Goal: Information Seeking & Learning: Learn about a topic

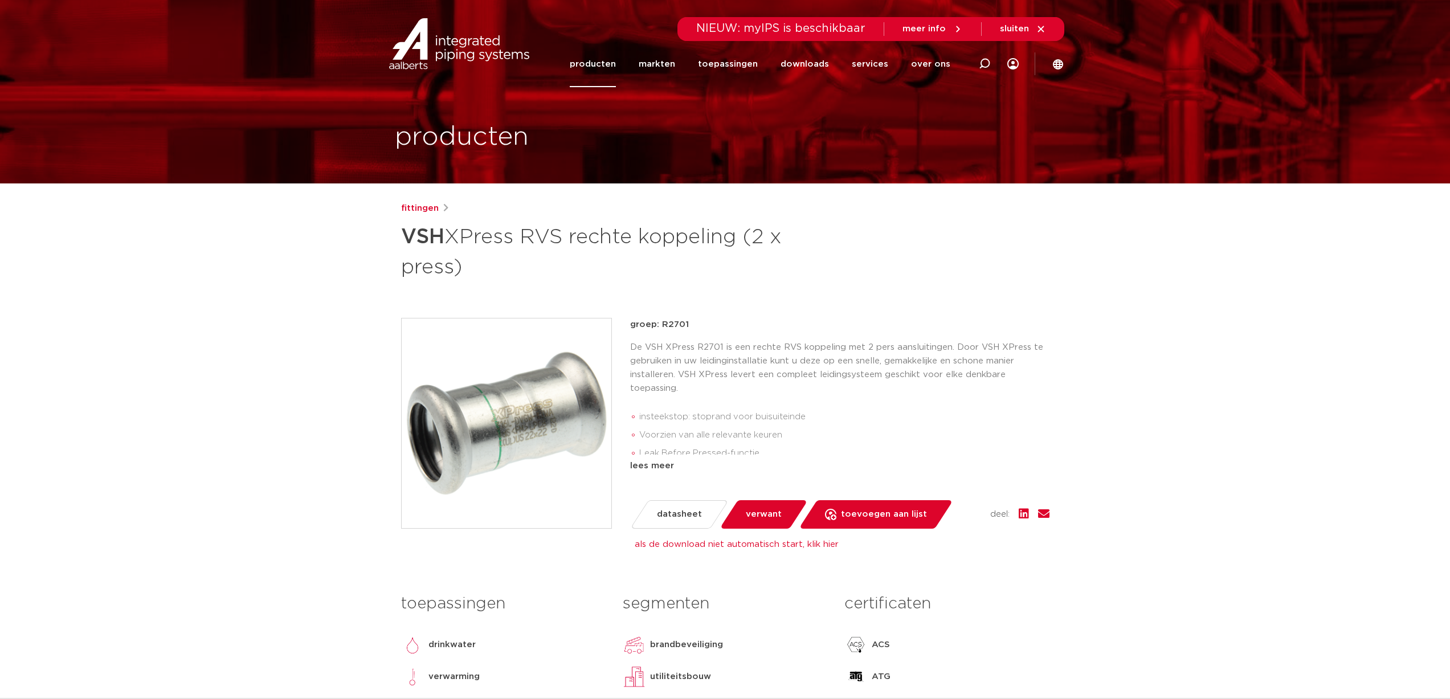
click at [595, 64] on link "producten" at bounding box center [593, 64] width 46 height 46
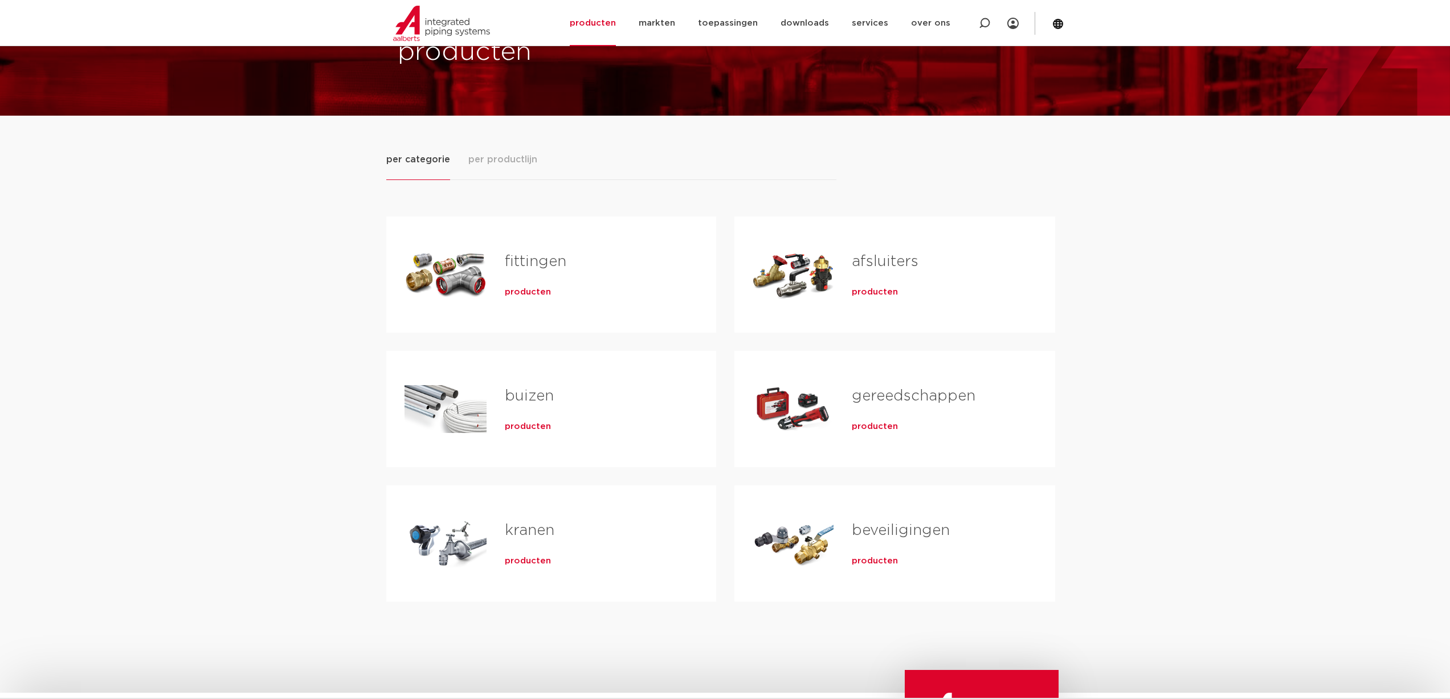
scroll to position [57, 0]
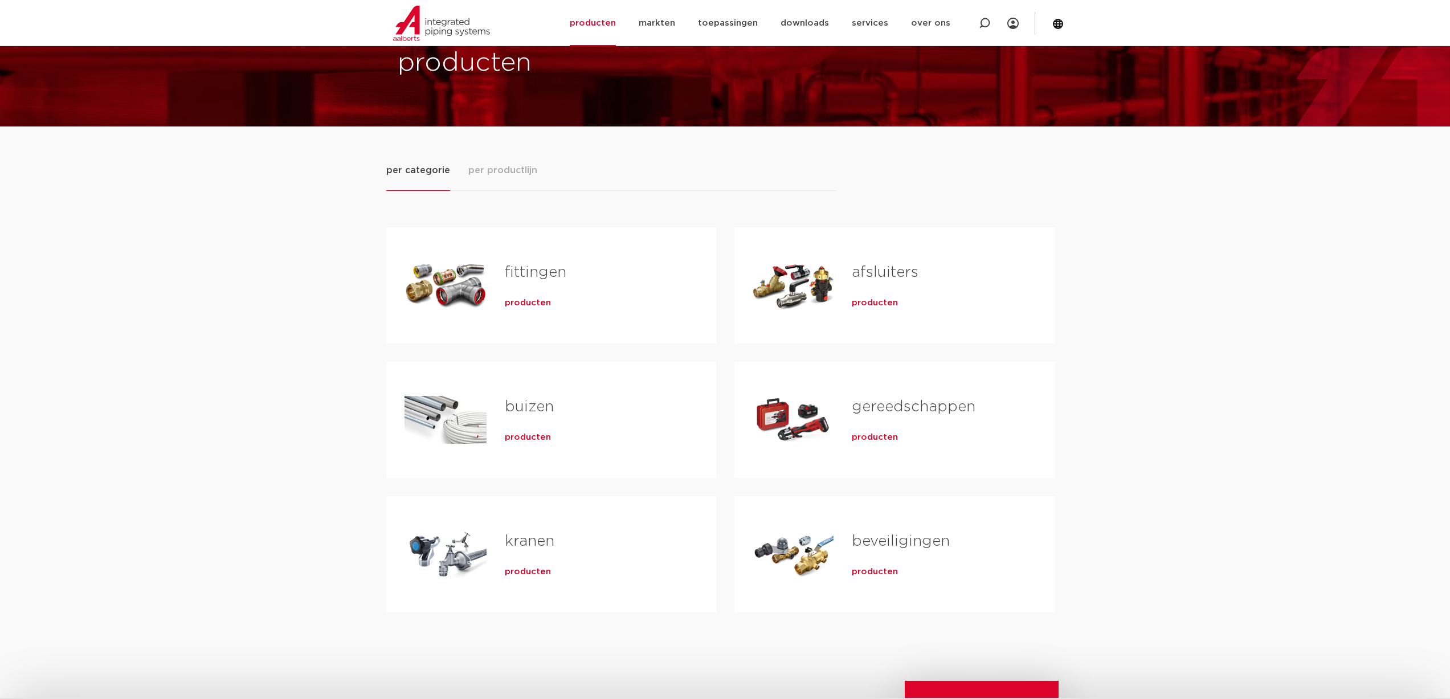
click at [518, 279] on link "fittingen" at bounding box center [536, 272] width 62 height 15
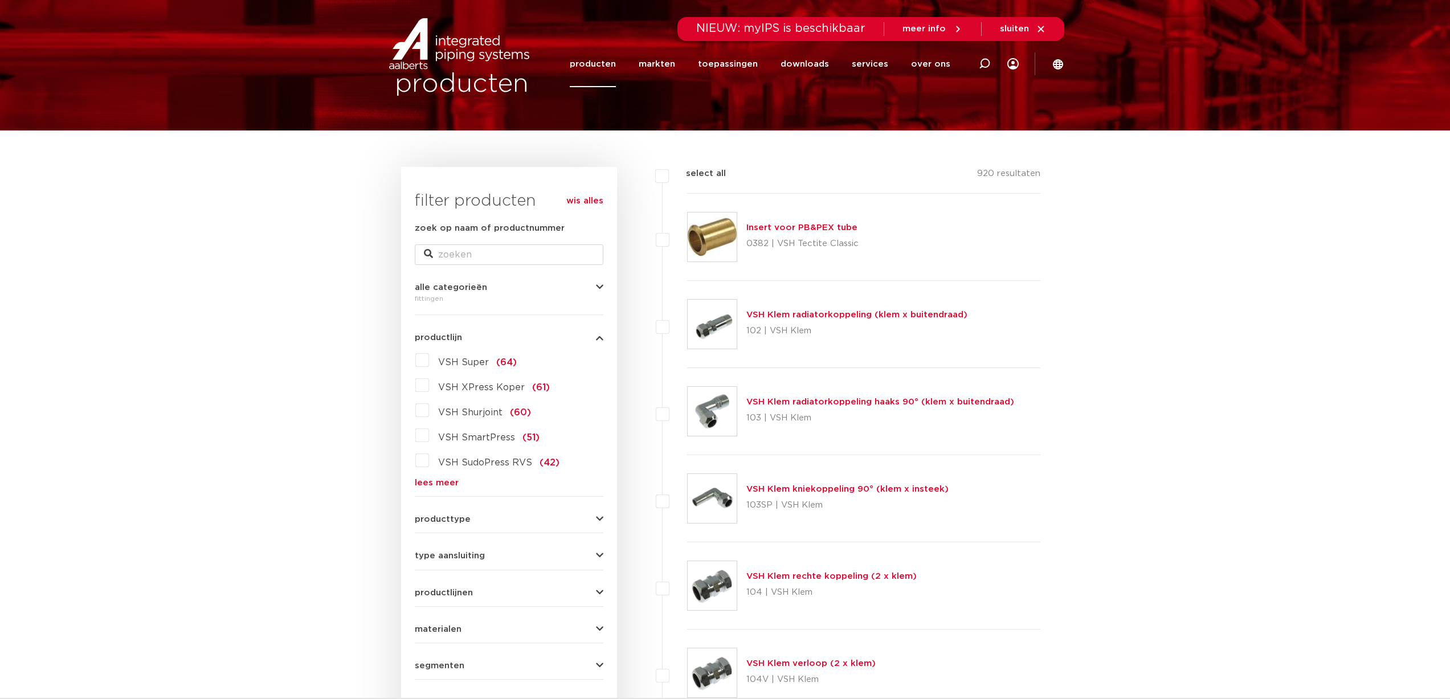
scroll to position [57, 0]
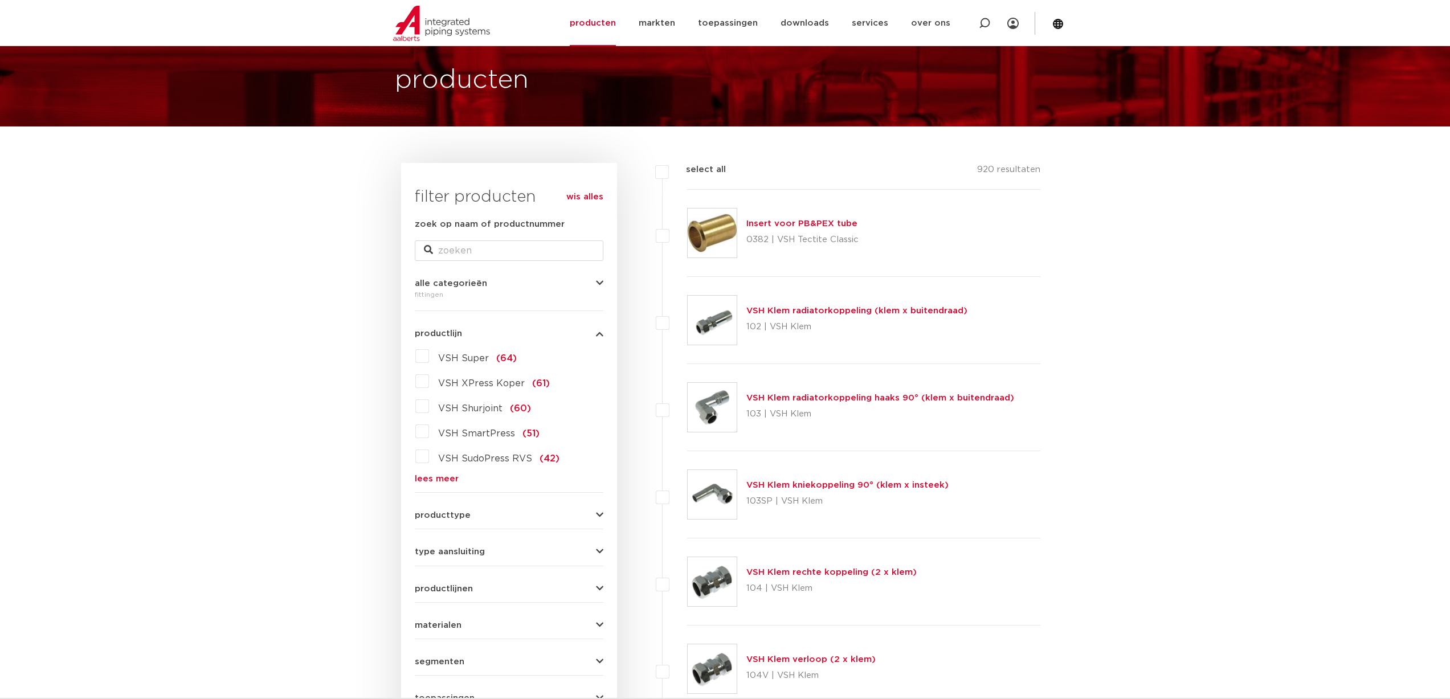
click at [439, 476] on link "lees meer" at bounding box center [509, 479] width 189 height 9
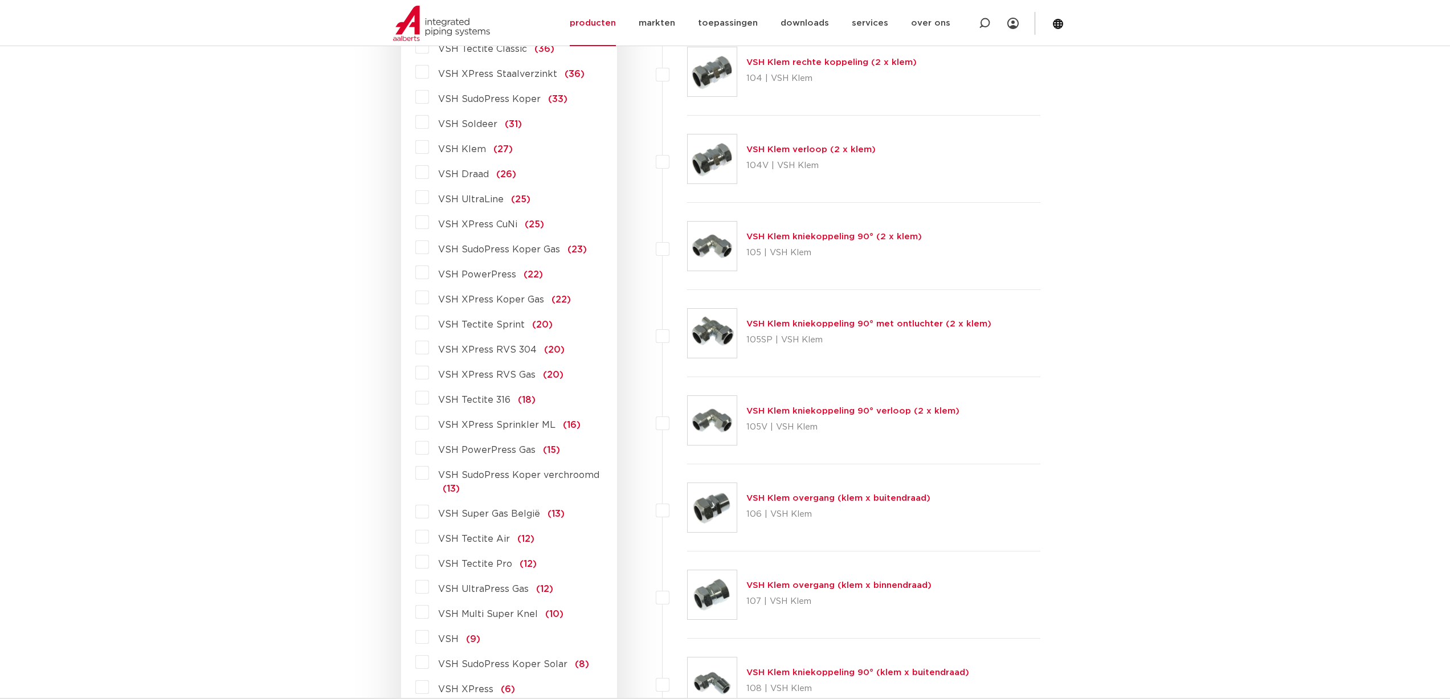
scroll to position [570, 0]
click at [429, 348] on label "VSH XPress RVS 304 (20)" at bounding box center [497, 345] width 136 height 18
click at [0, 0] on input "VSH XPress RVS 304 (20)" at bounding box center [0, 0] width 0 height 0
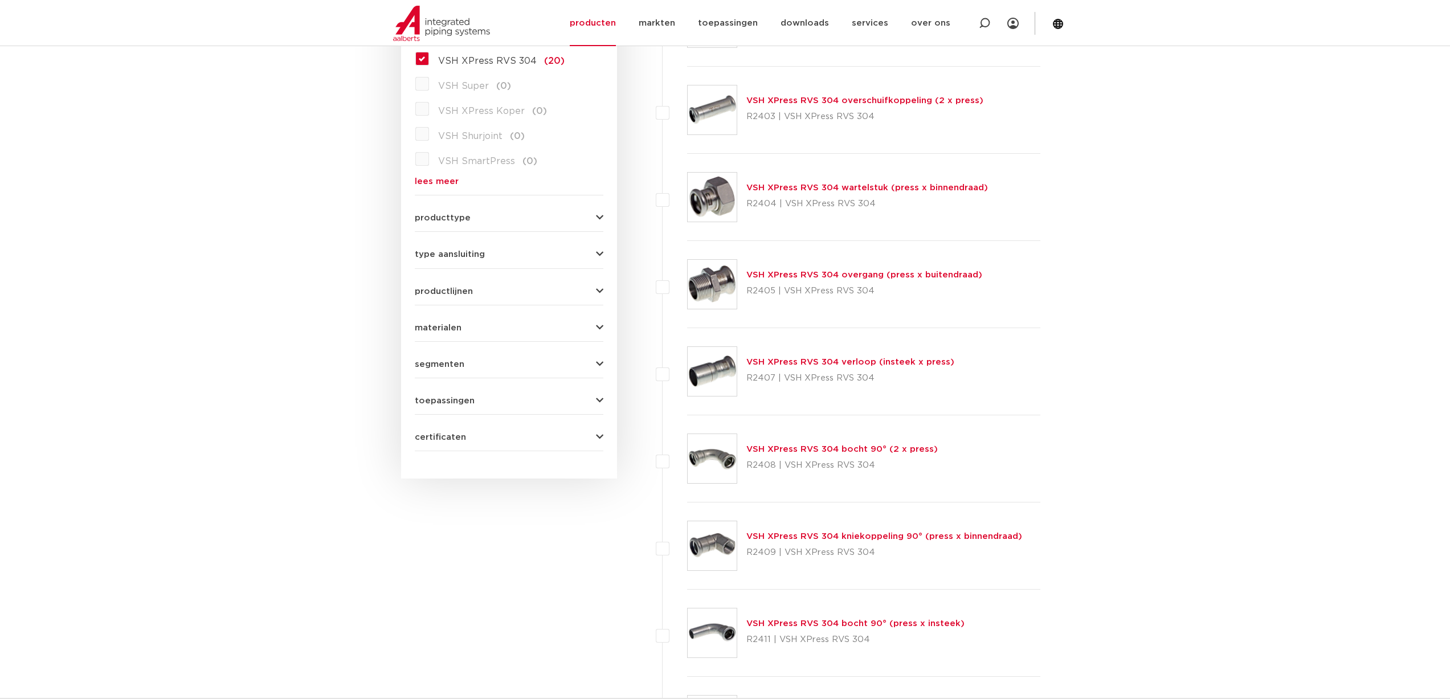
scroll to position [285, 0]
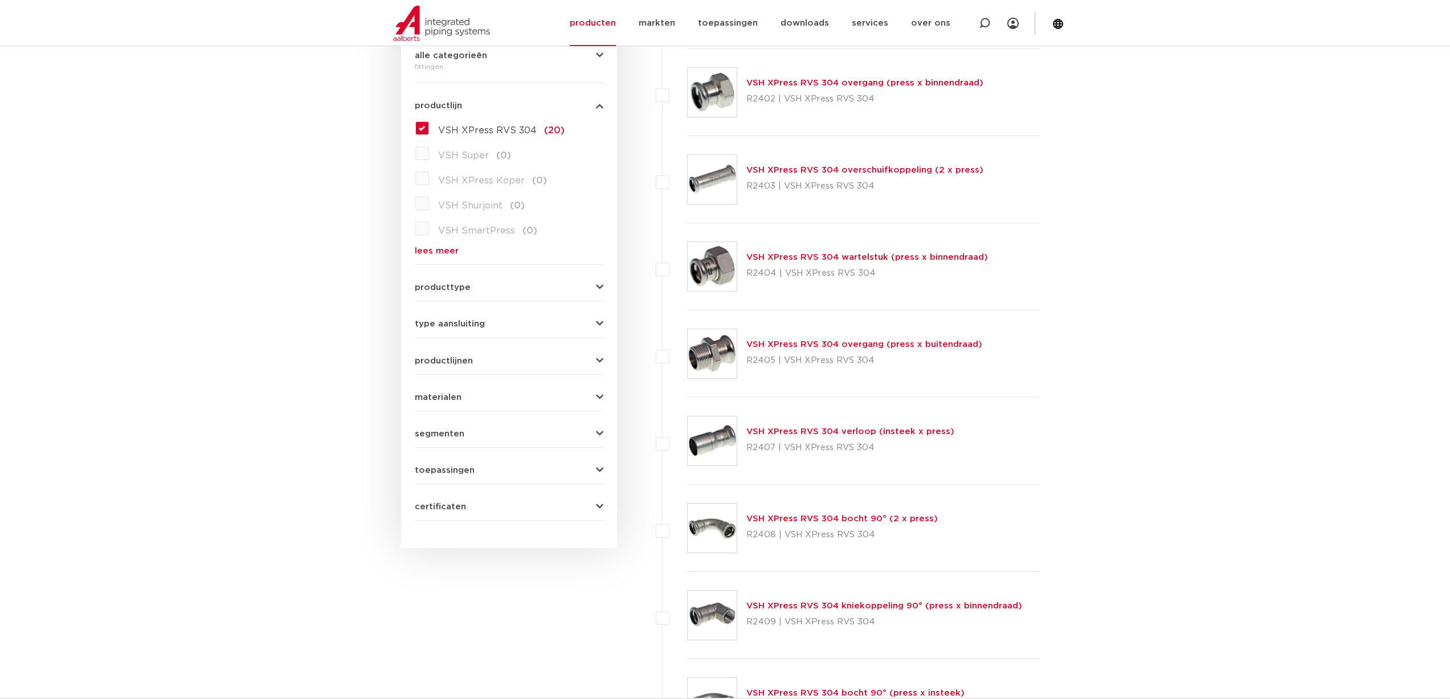
click at [430, 367] on form "zoek op naam of productnummer alle categorieën fittingen fittingen afsluiters b…" at bounding box center [509, 255] width 189 height 531
click at [439, 363] on span "productlijnen" at bounding box center [444, 361] width 58 height 9
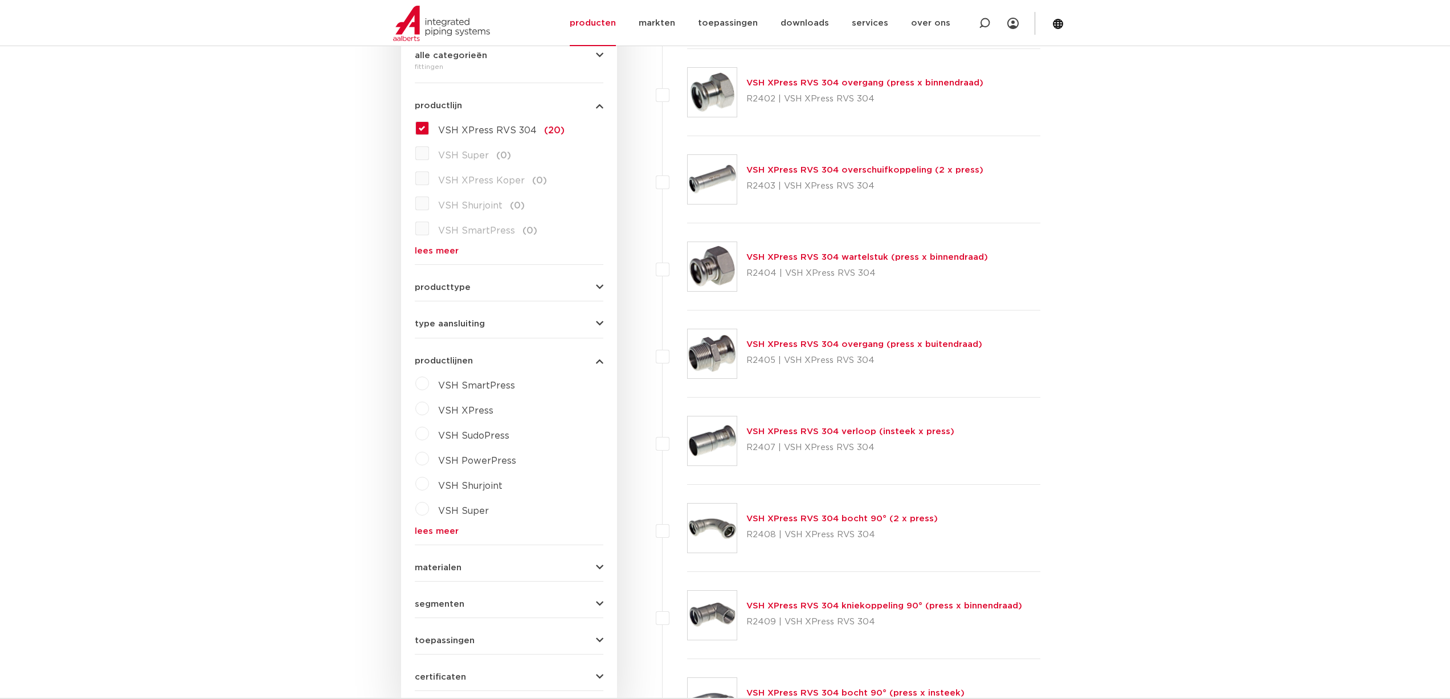
click at [429, 410] on label "VSH XPress" at bounding box center [461, 408] width 64 height 18
click at [464, 435] on select "maak een keuze VSH XPress RVS 304 fittingen VSH XPress Staalverzinkt fittingen …" at bounding box center [519, 437] width 162 height 26
click at [468, 312] on div "type aansluiting press (19) buiseind (4) Rp - binnendraad cilindrisch (BSPT) (4…" at bounding box center [509, 319] width 189 height 18
click at [466, 320] on span "type aansluiting" at bounding box center [450, 324] width 70 height 9
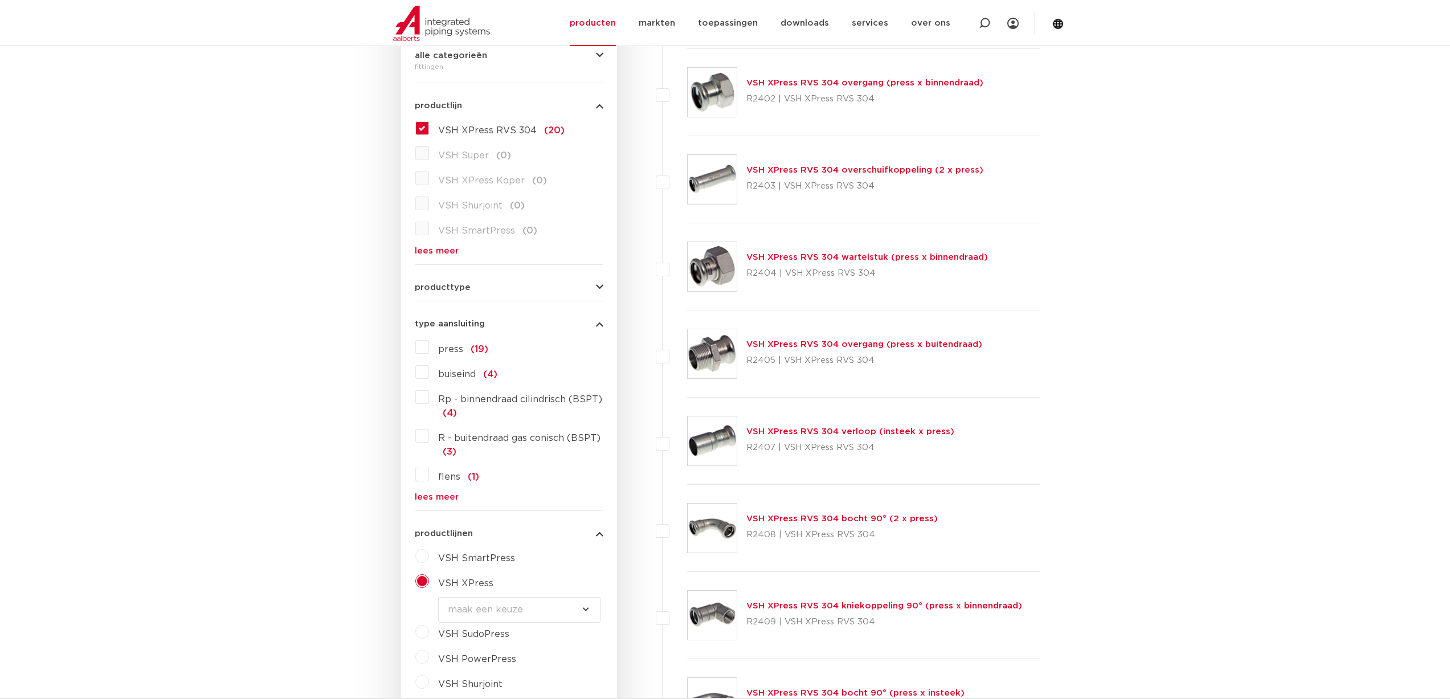
click at [447, 498] on link "lees meer" at bounding box center [509, 497] width 189 height 9
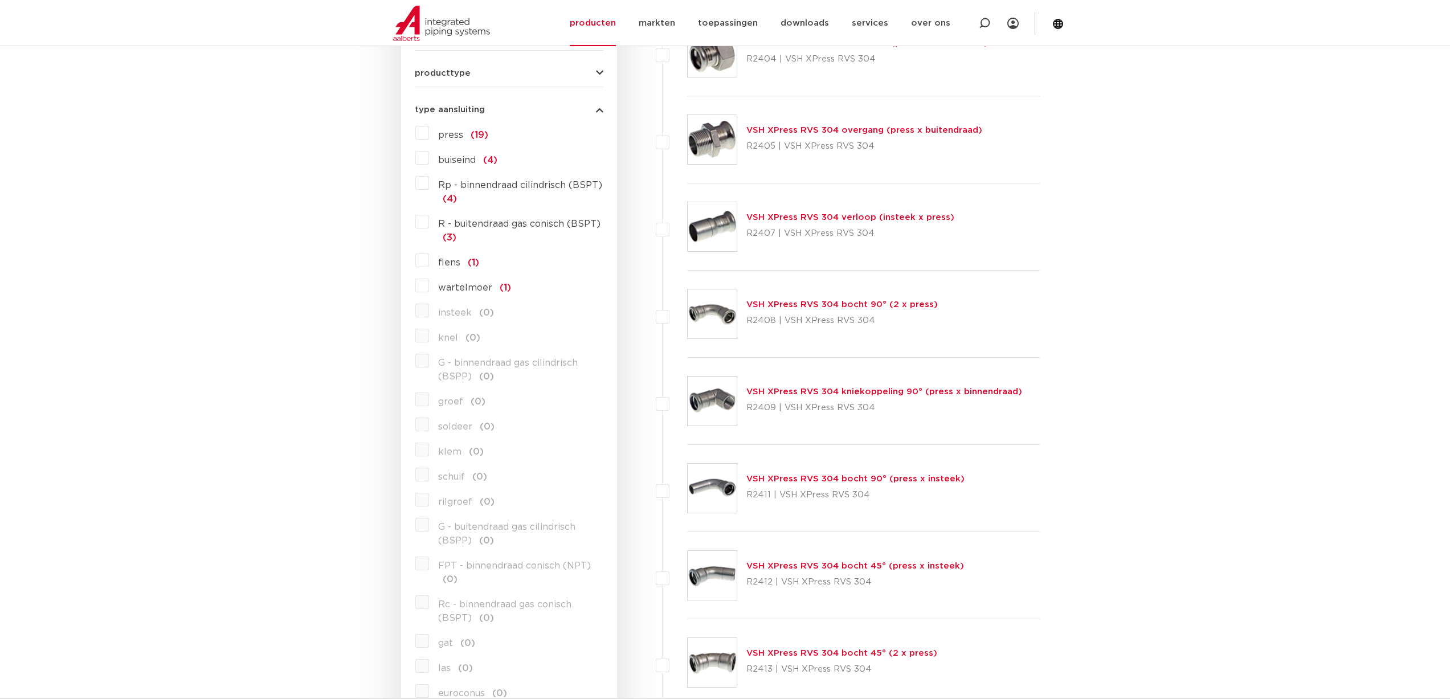
scroll to position [456, 0]
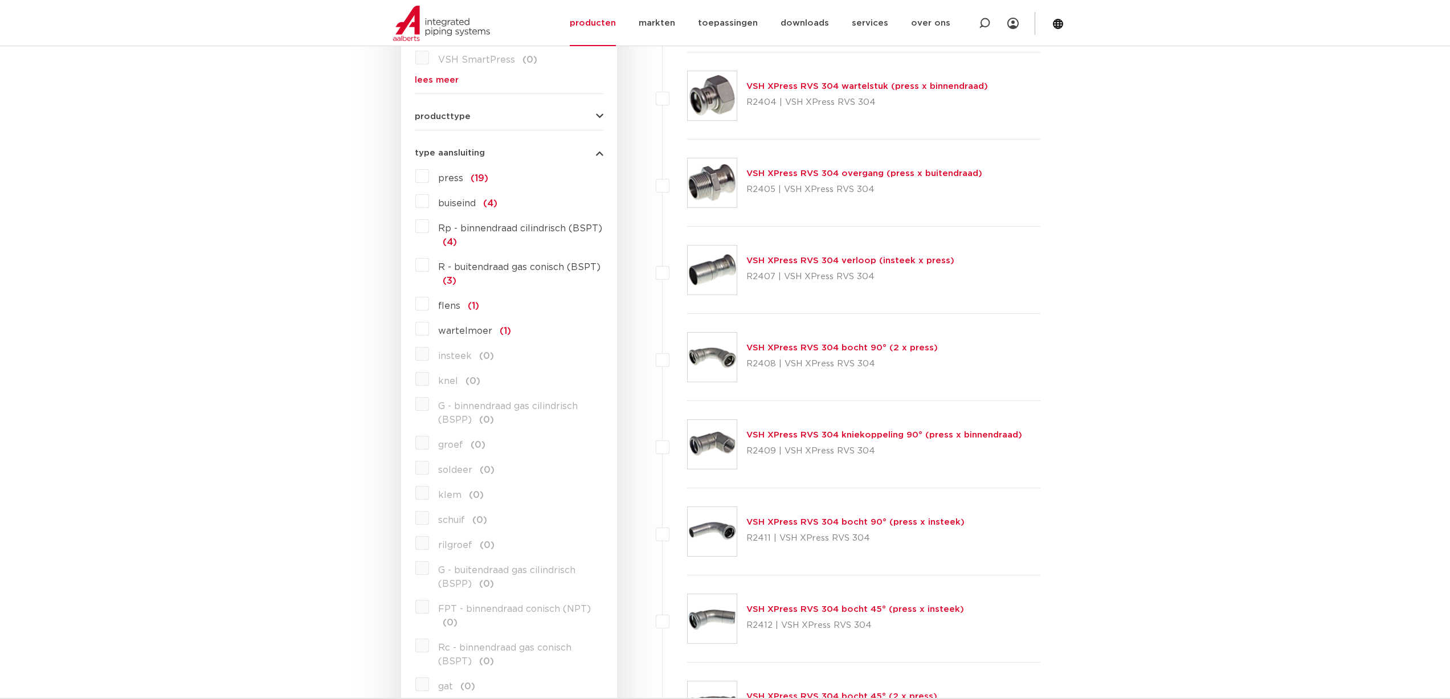
click at [827, 260] on link "VSH XPress RVS 304 verloop (insteek x press)" at bounding box center [850, 260] width 208 height 9
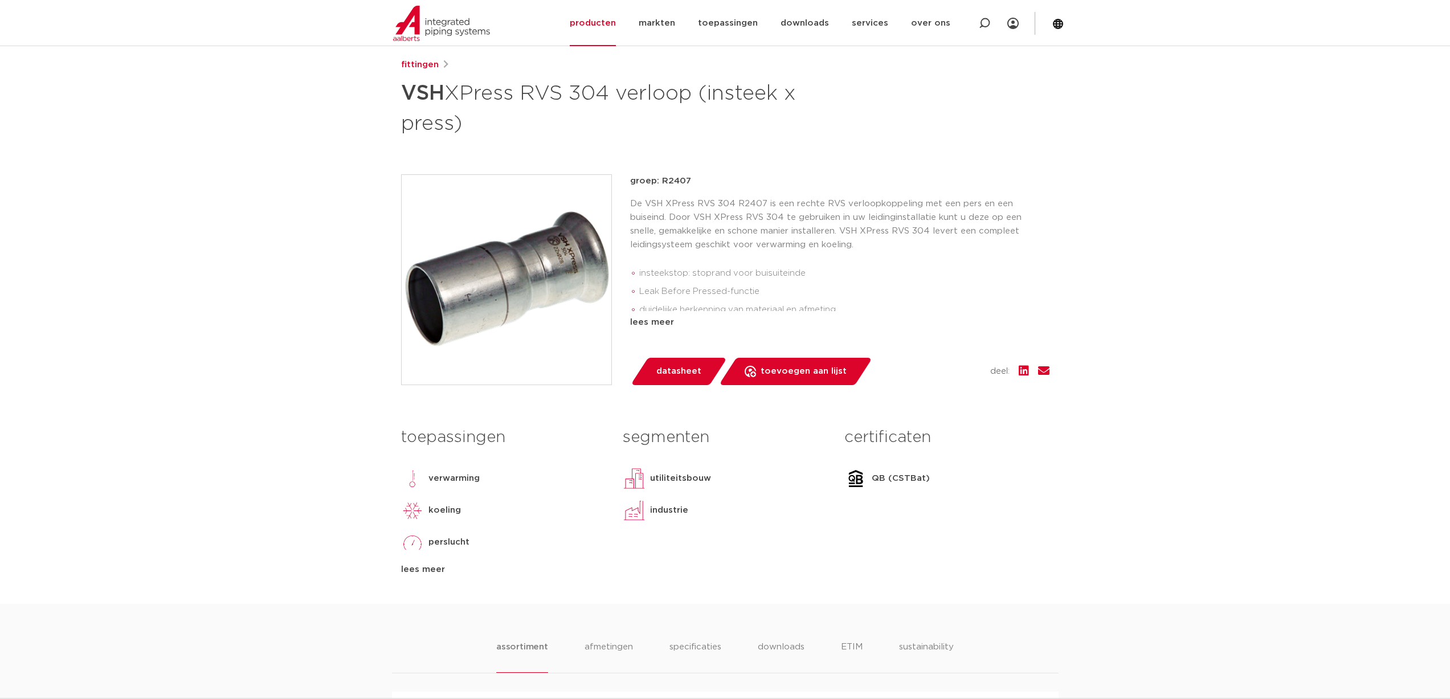
scroll to position [114, 0]
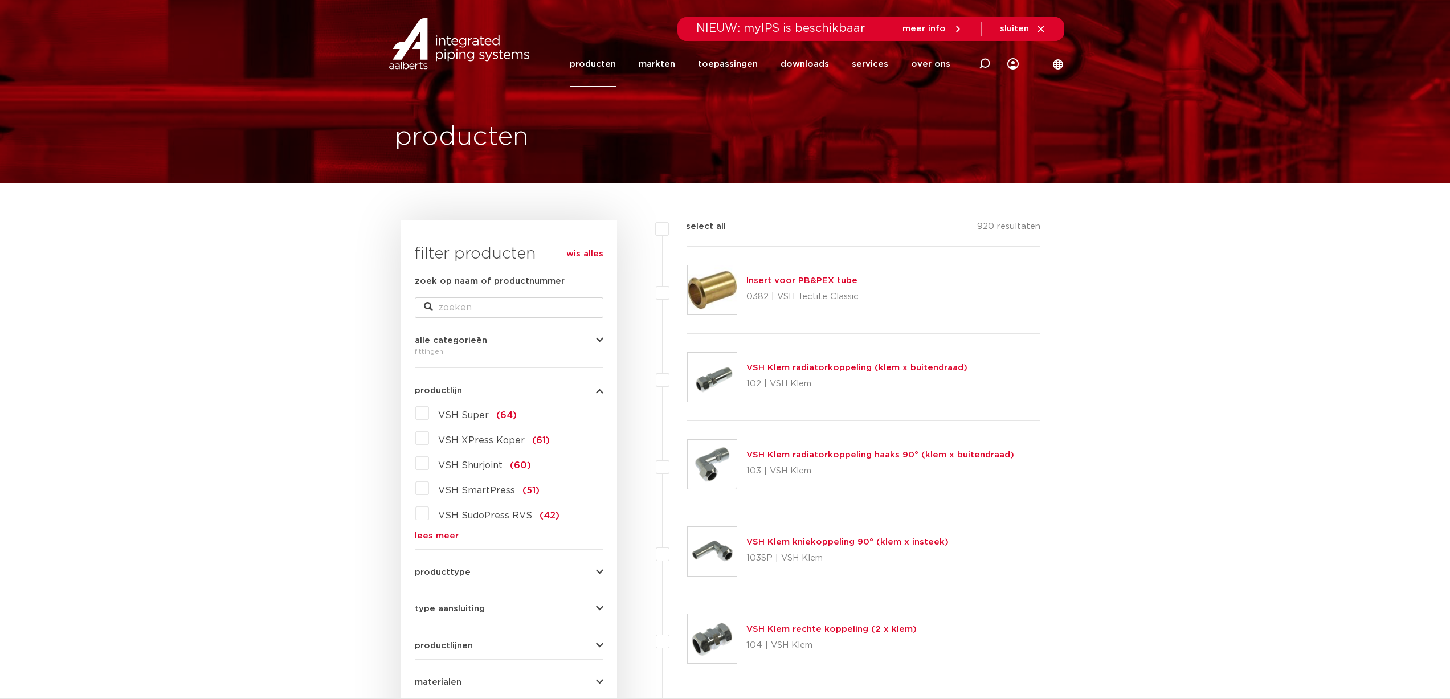
click at [435, 529] on div "VSH Super (64) VSH XPress Koper (61) VSH Shurjoint (60) VSH SmartPress (51) VSH…" at bounding box center [509, 472] width 189 height 136
click at [435, 532] on link "lees meer" at bounding box center [509, 536] width 189 height 9
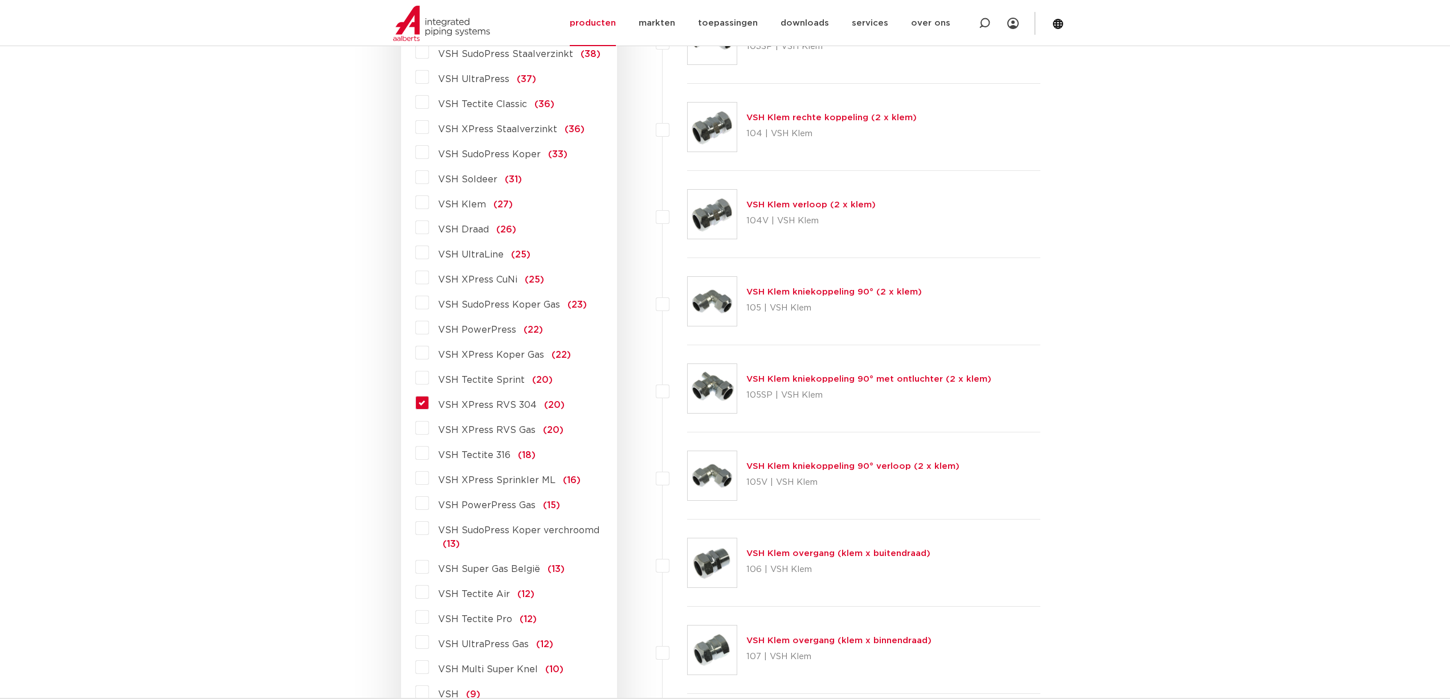
scroll to position [513, 0]
click at [429, 404] on label "VSH XPress RVS 304 (20)" at bounding box center [497, 402] width 136 height 18
click at [0, 0] on input "VSH XPress RVS 304 (20)" at bounding box center [0, 0] width 0 height 0
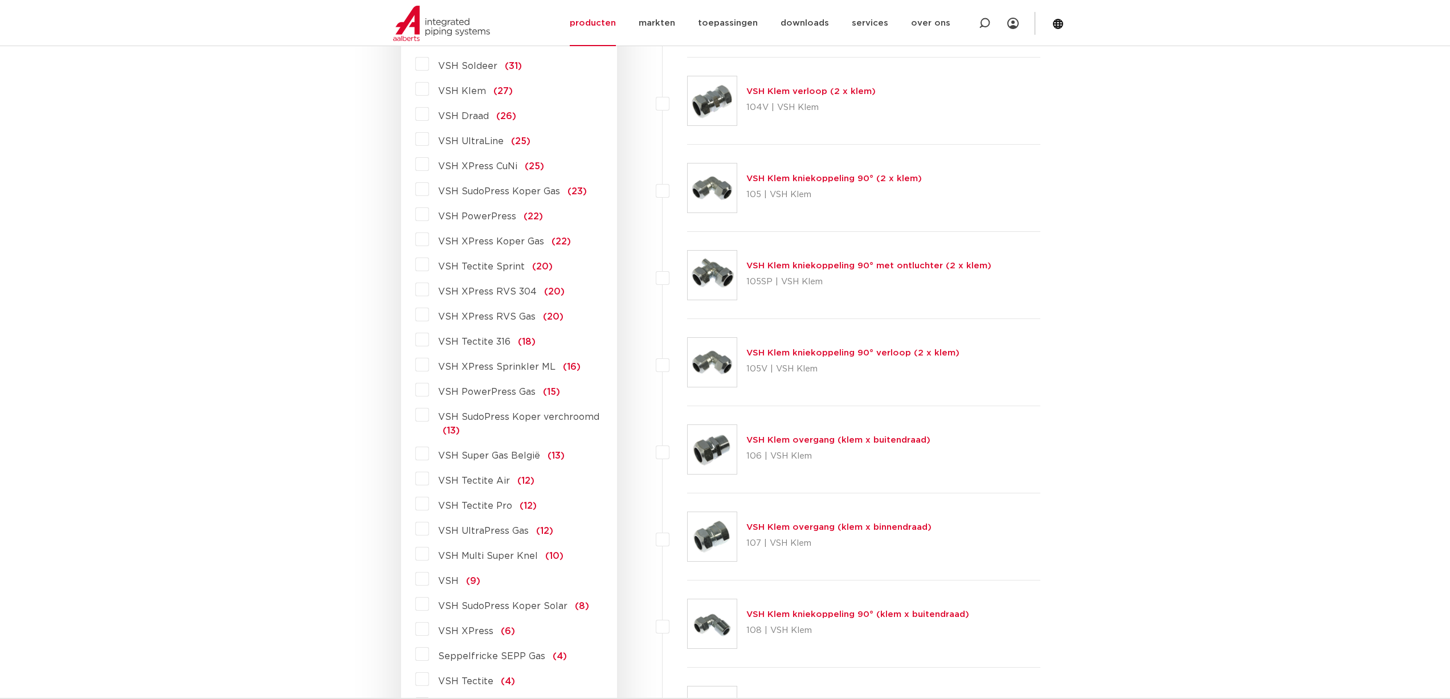
scroll to position [855, 0]
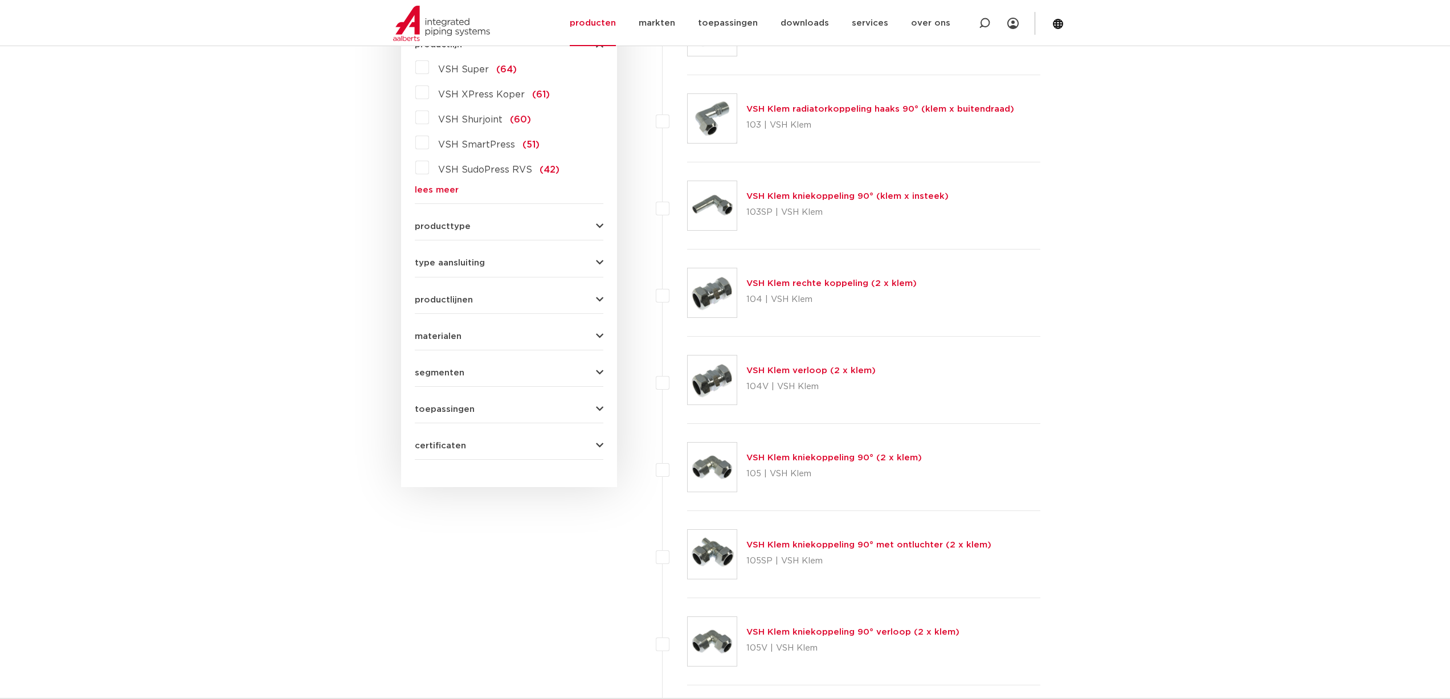
scroll to position [342, 0]
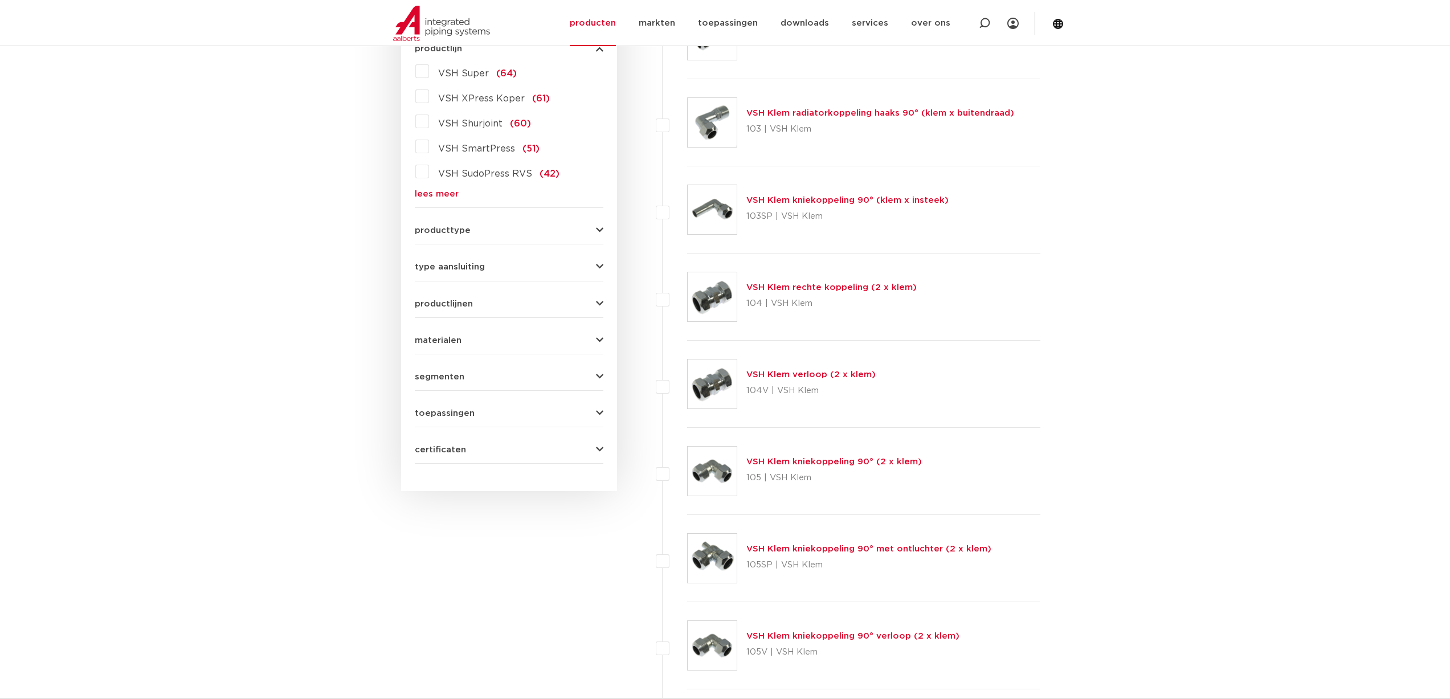
click at [449, 374] on span "segmenten" at bounding box center [440, 377] width 50 height 9
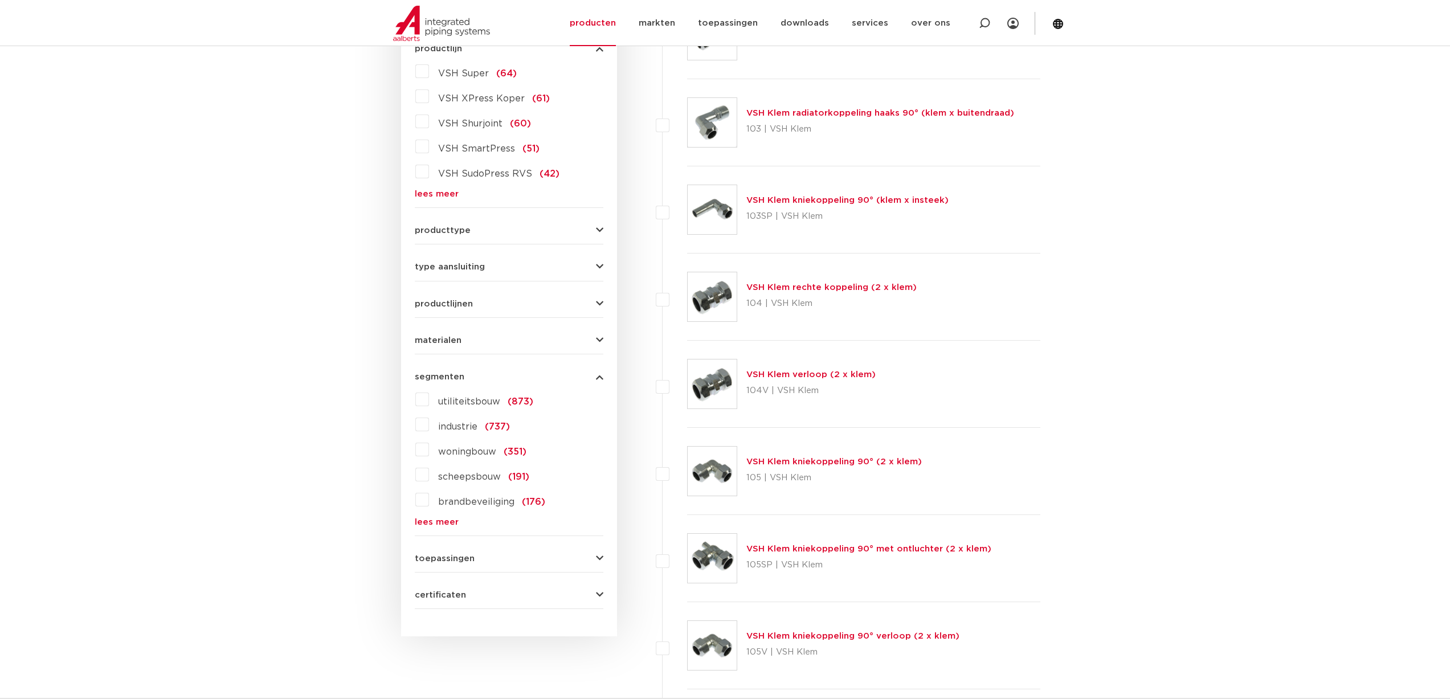
click at [429, 475] on label "scheepsbouw (191)" at bounding box center [479, 474] width 100 height 18
click at [0, 0] on input "scheepsbouw (191)" at bounding box center [0, 0] width 0 height 0
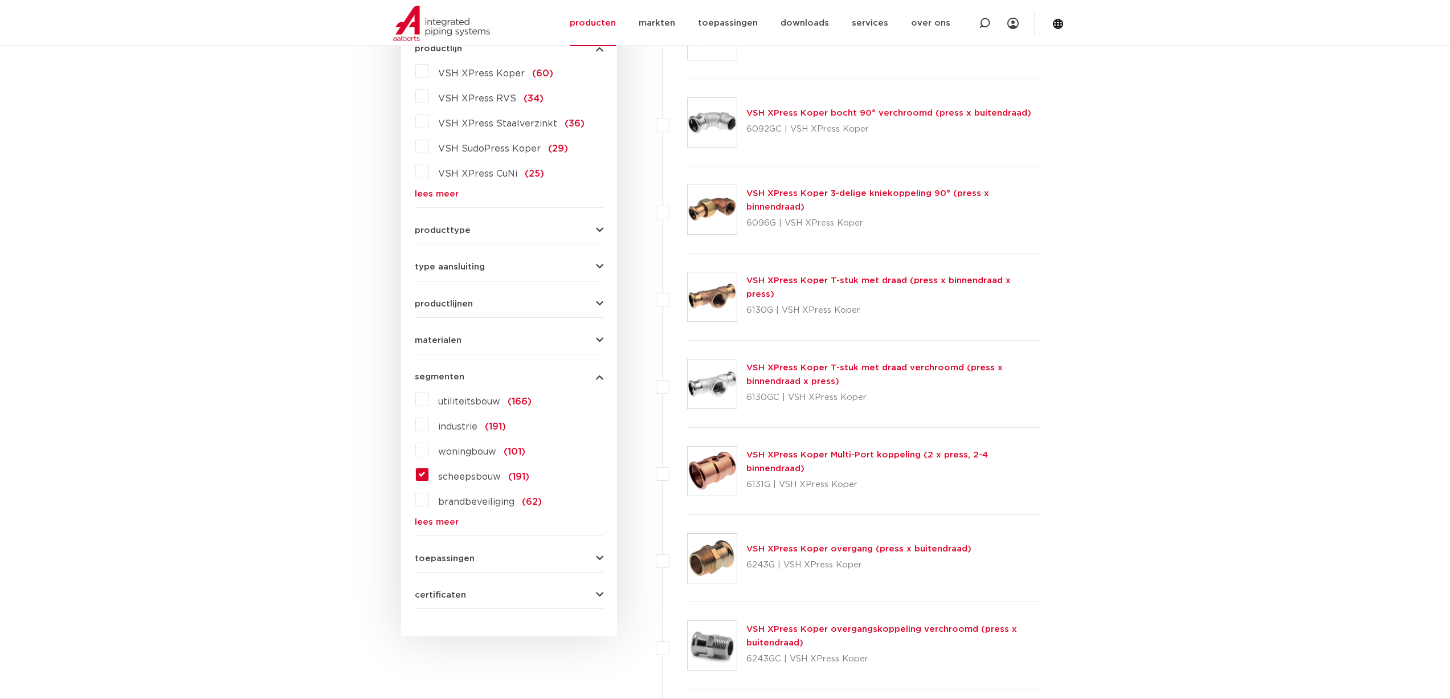
click at [489, 345] on form "zoek op naam of productnummer alle categorieën [GEOGRAPHIC_DATA] [GEOGRAPHIC_DA…" at bounding box center [509, 271] width 189 height 676
click at [494, 342] on button "materialen" at bounding box center [509, 340] width 189 height 9
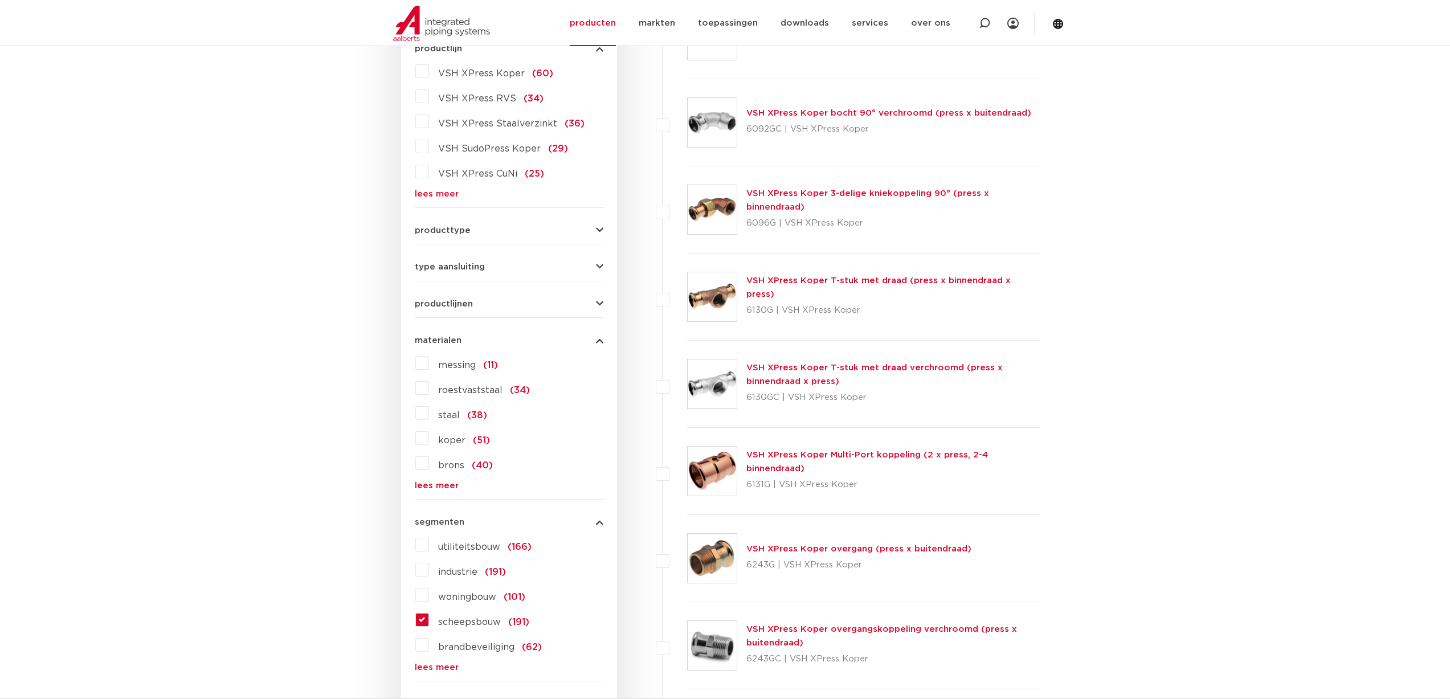
click at [437, 487] on link "lees meer" at bounding box center [509, 485] width 189 height 9
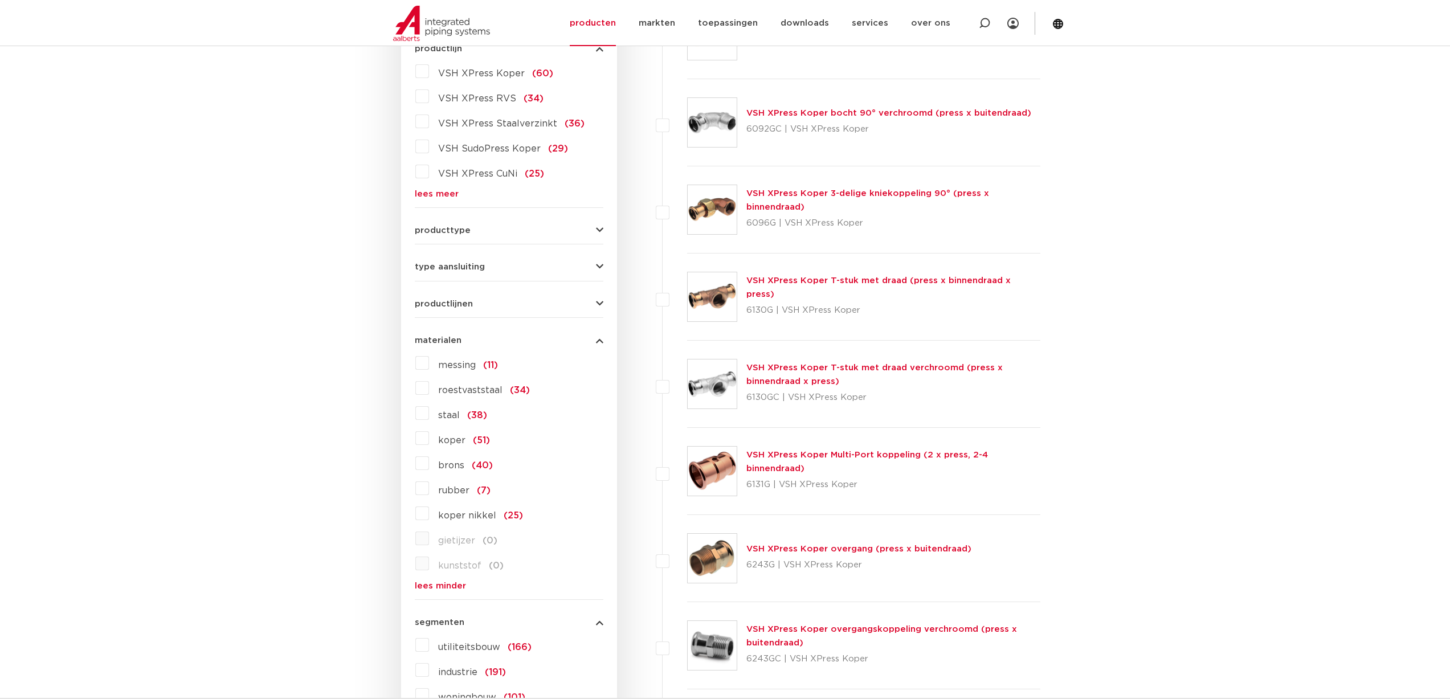
click at [429, 387] on label "roestvaststaal (34)" at bounding box center [479, 388] width 101 height 18
click at [0, 0] on input "roestvaststaal (34)" at bounding box center [0, 0] width 0 height 0
